Goal: Task Accomplishment & Management: Complete application form

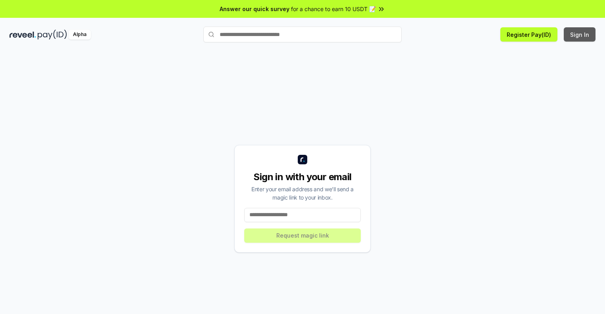
click at [580, 34] on button "Sign In" at bounding box center [579, 34] width 32 height 14
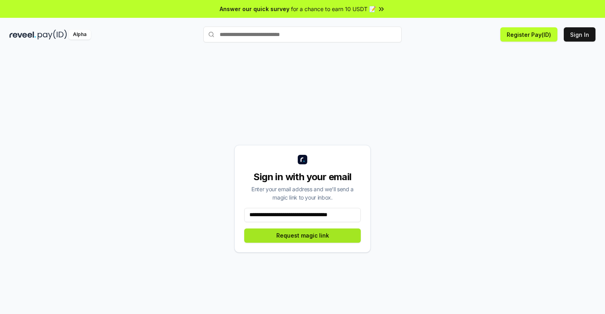
type input "**********"
click at [302, 235] on button "Request magic link" at bounding box center [302, 236] width 116 height 14
